Goal: Navigation & Orientation: Find specific page/section

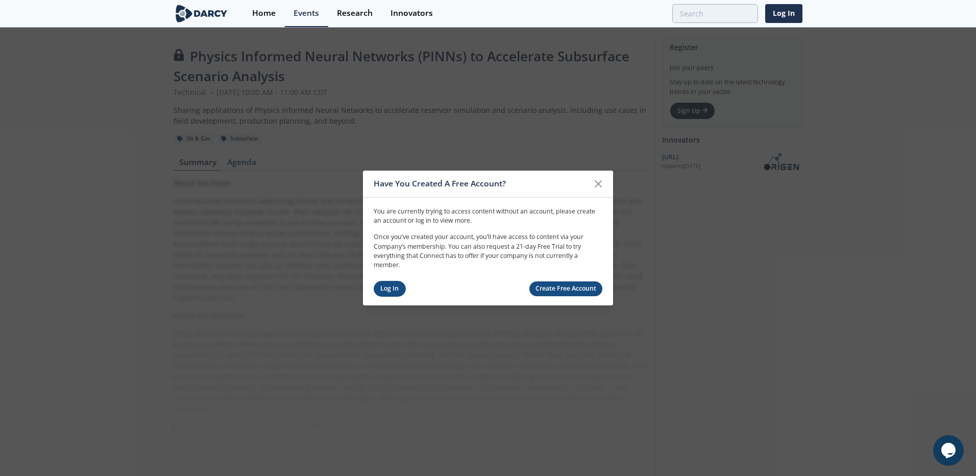
click at [386, 288] on link "Log In" at bounding box center [390, 289] width 32 height 16
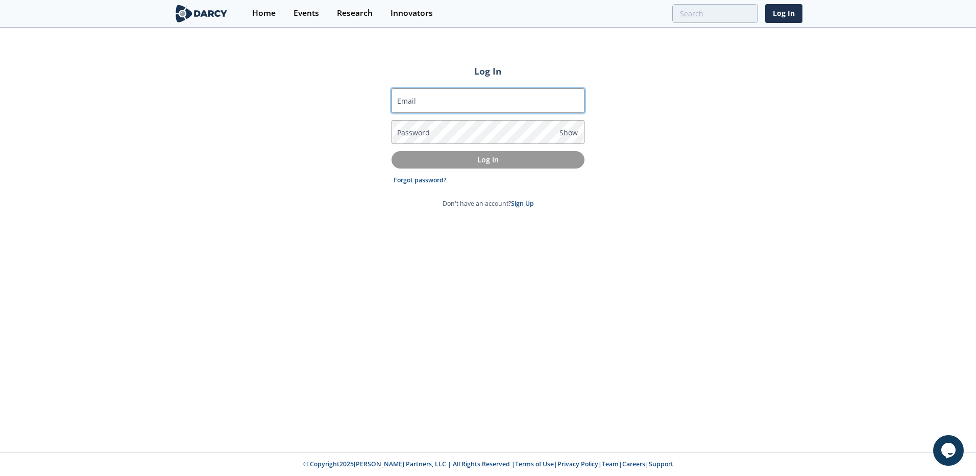
click at [452, 104] on input "Email" at bounding box center [488, 100] width 193 height 25
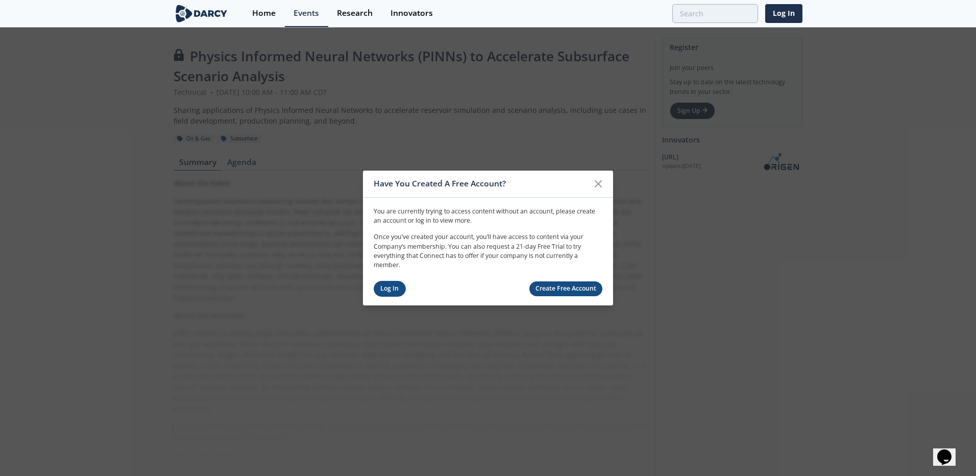
click at [390, 291] on link "Log In" at bounding box center [390, 289] width 32 height 16
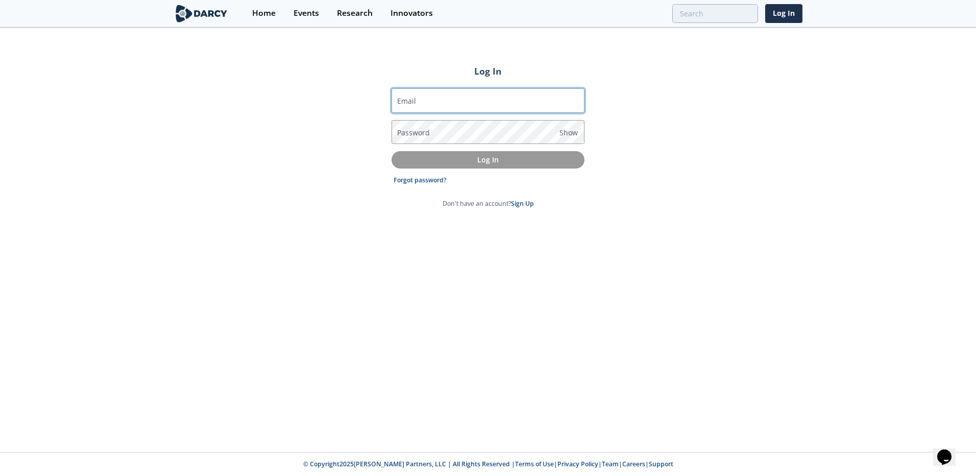
click at [446, 101] on input "Email" at bounding box center [488, 100] width 193 height 25
type input "[EMAIL_ADDRESS][DOMAIN_NAME]"
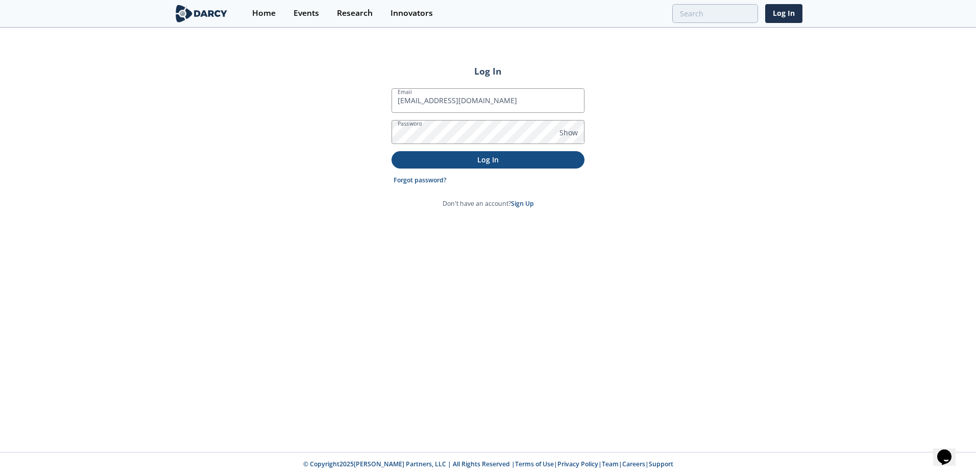
click at [474, 157] on p "Log In" at bounding box center [488, 159] width 179 height 11
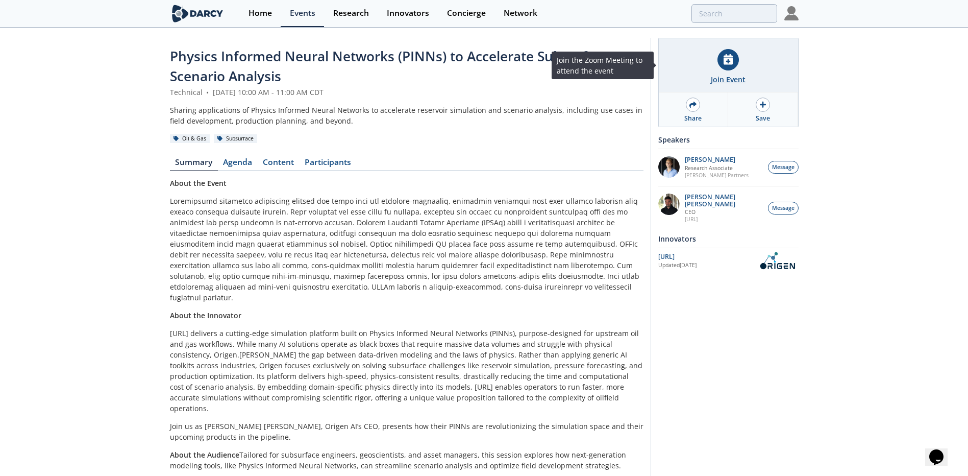
click at [728, 58] on icon at bounding box center [728, 59] width 9 height 11
